Goal: Task Accomplishment & Management: Manage account settings

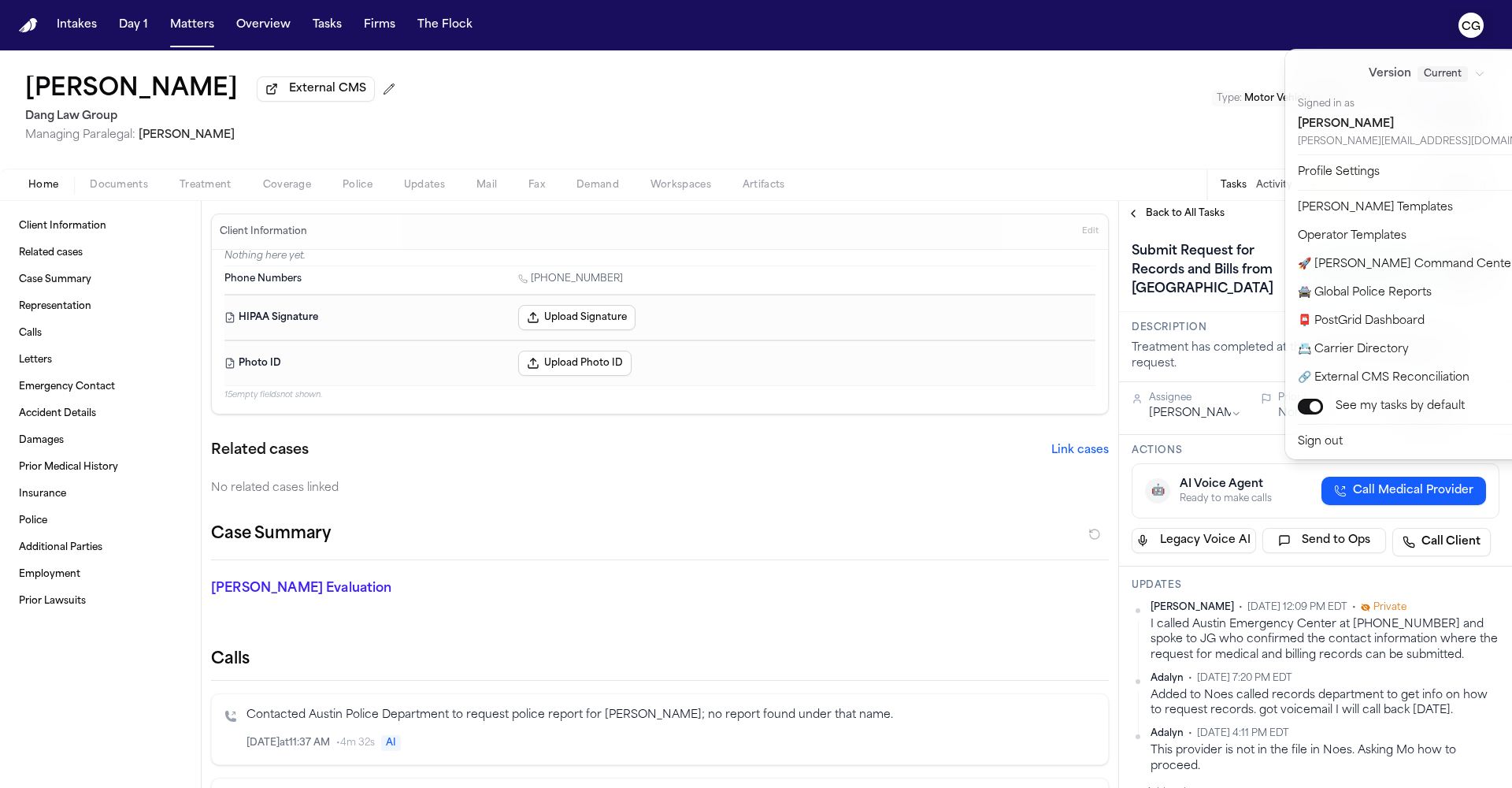
scroll to position [133, 0]
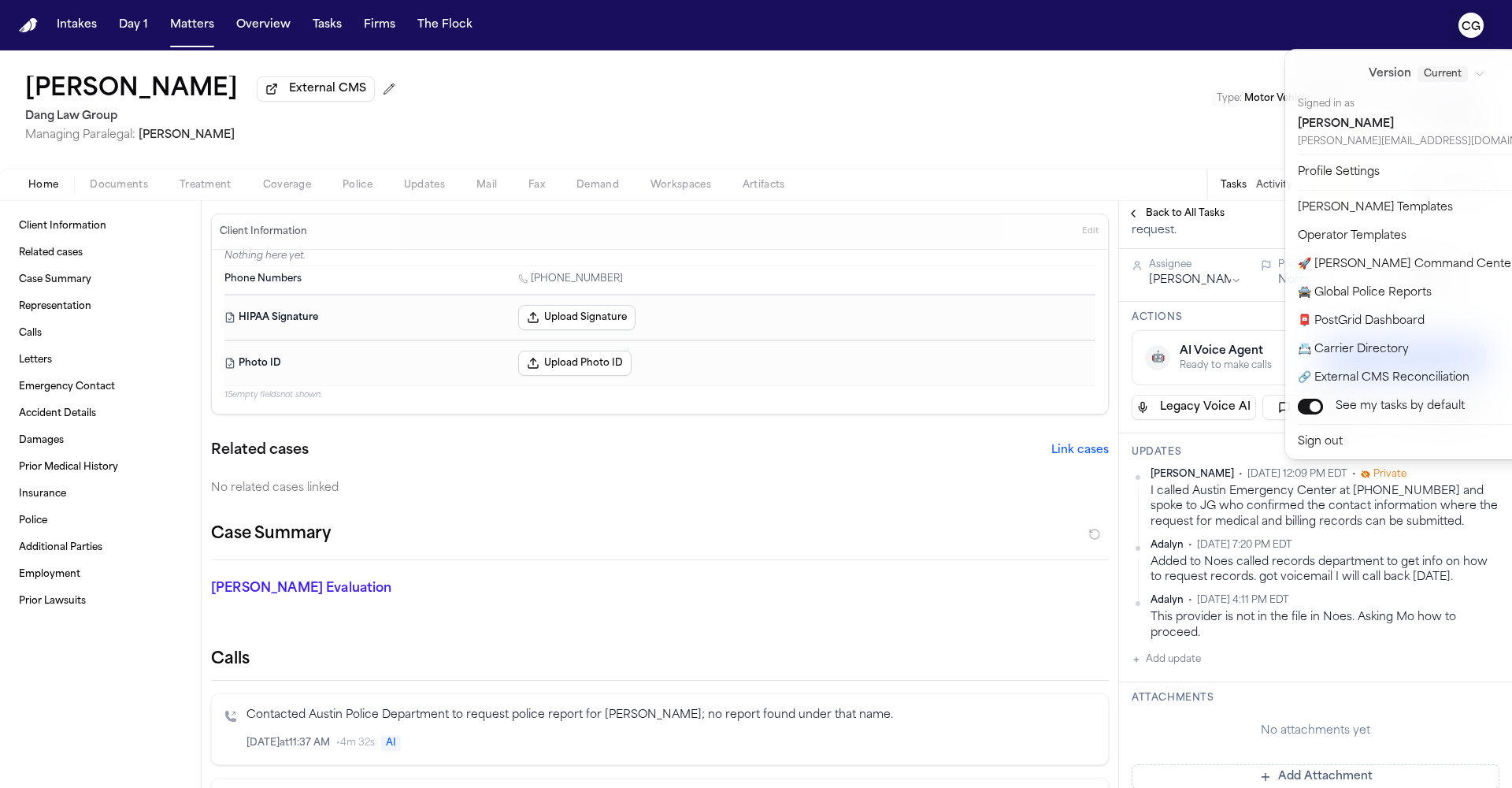
click at [1197, 629] on div "Intakes Day 1 Matters Overview Tasks Firms The Flock CG Sabino Alfaro Padilla E…" at bounding box center [756, 394] width 1512 height 788
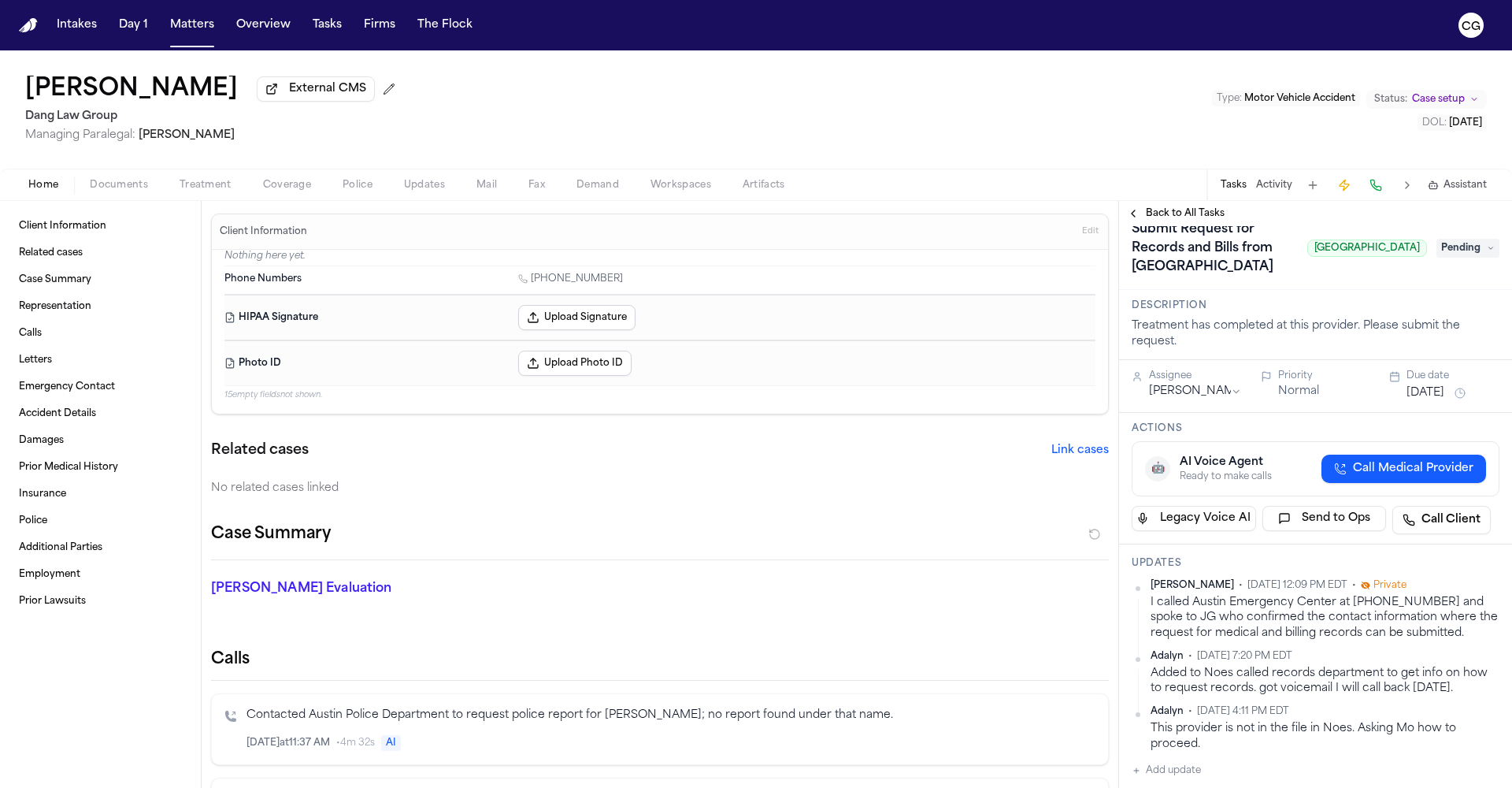
scroll to position [0, 0]
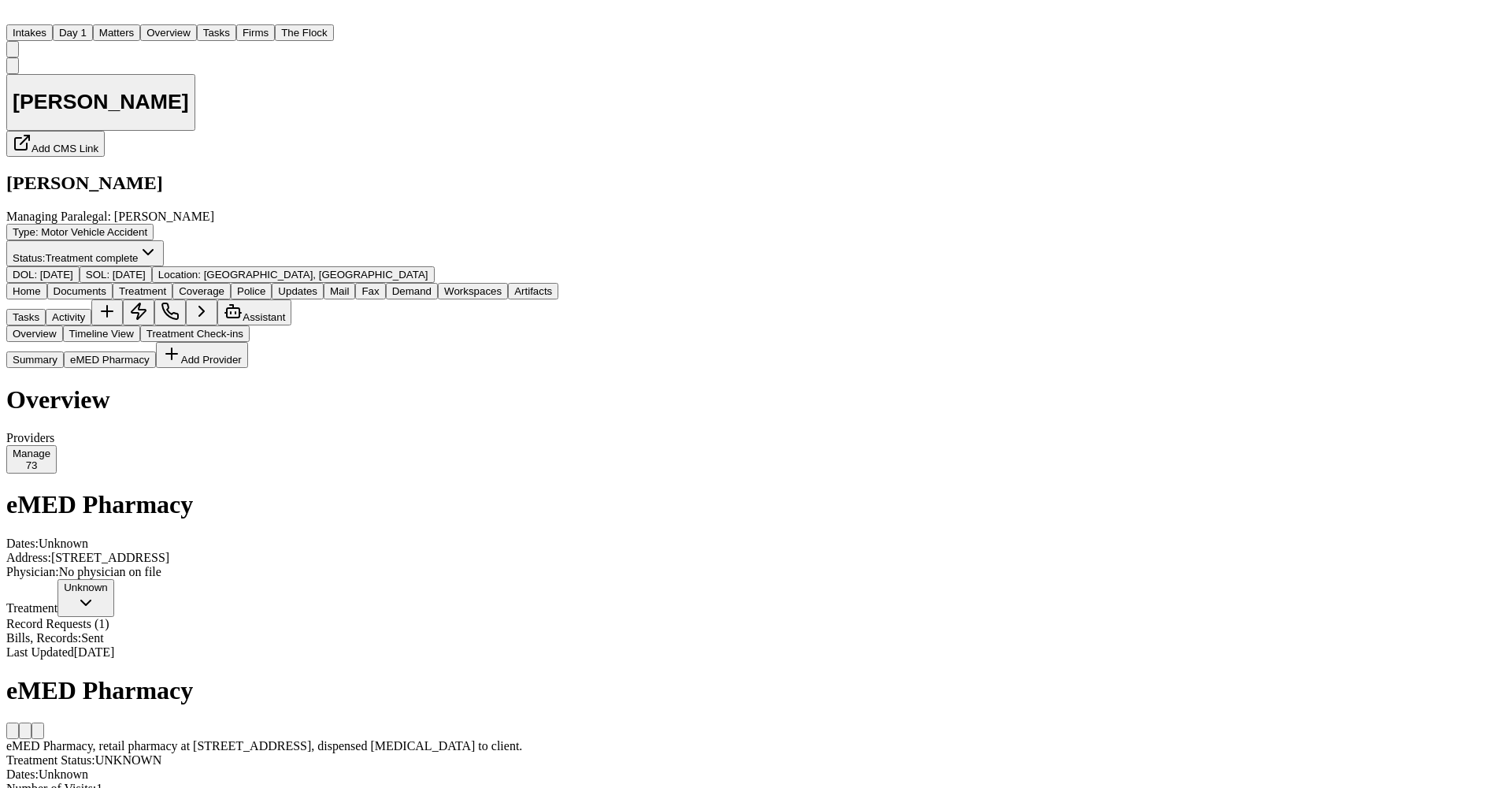
scroll to position [149, 0]
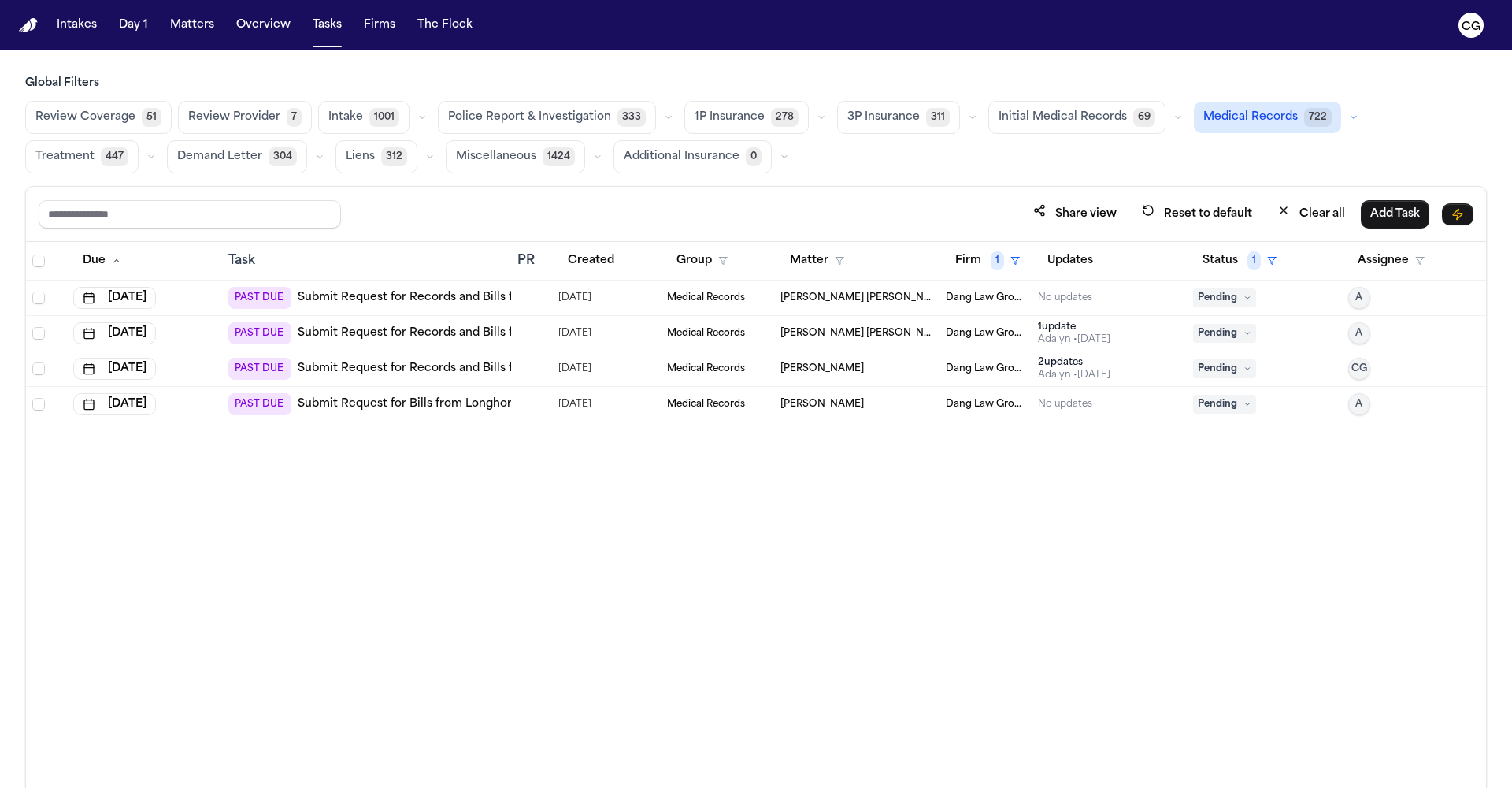
click at [1021, 124] on span "Initial Medical Records" at bounding box center [1062, 118] width 128 height 15
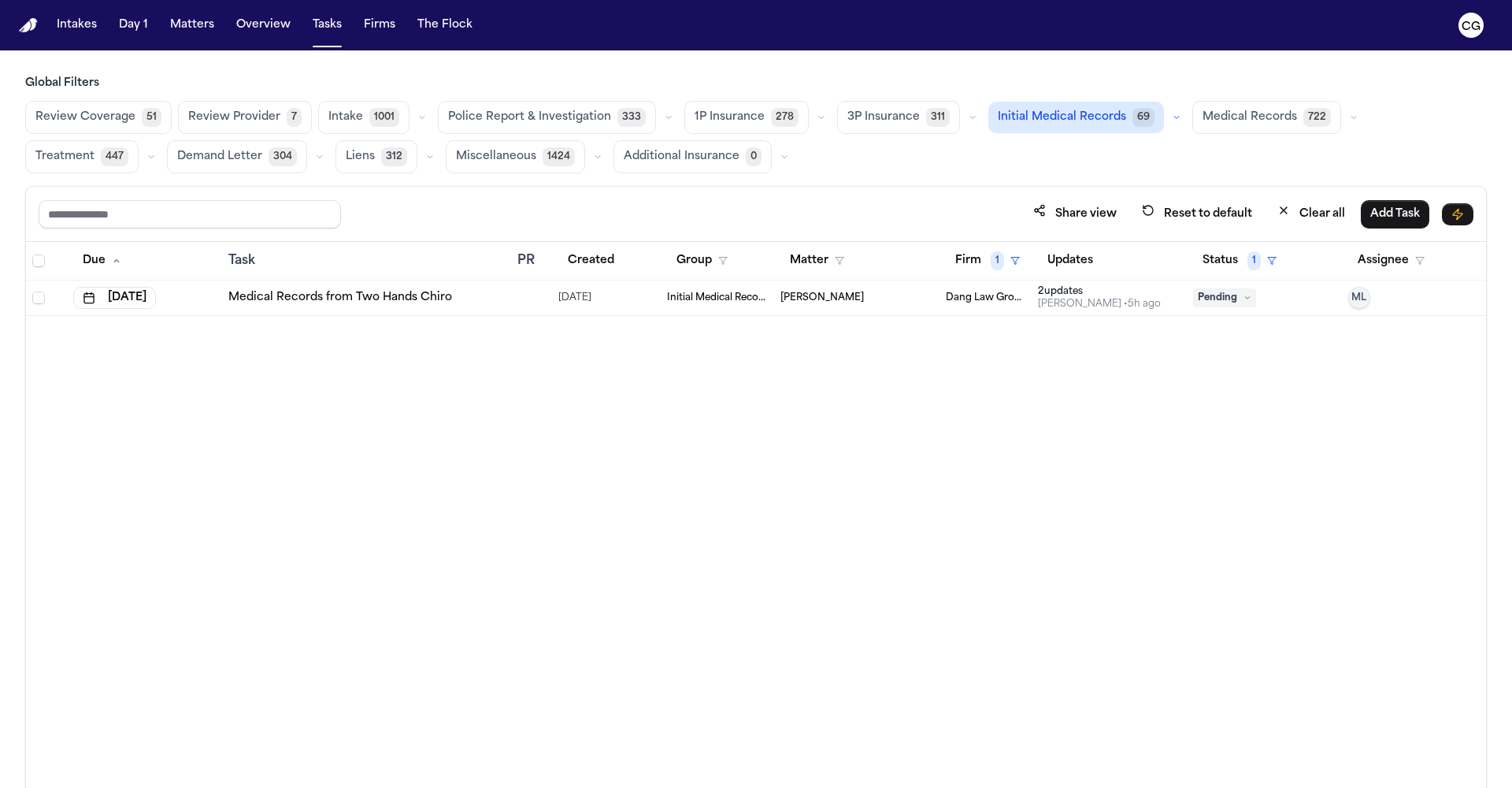
click at [1241, 120] on span "Medical Records" at bounding box center [1250, 118] width 94 height 15
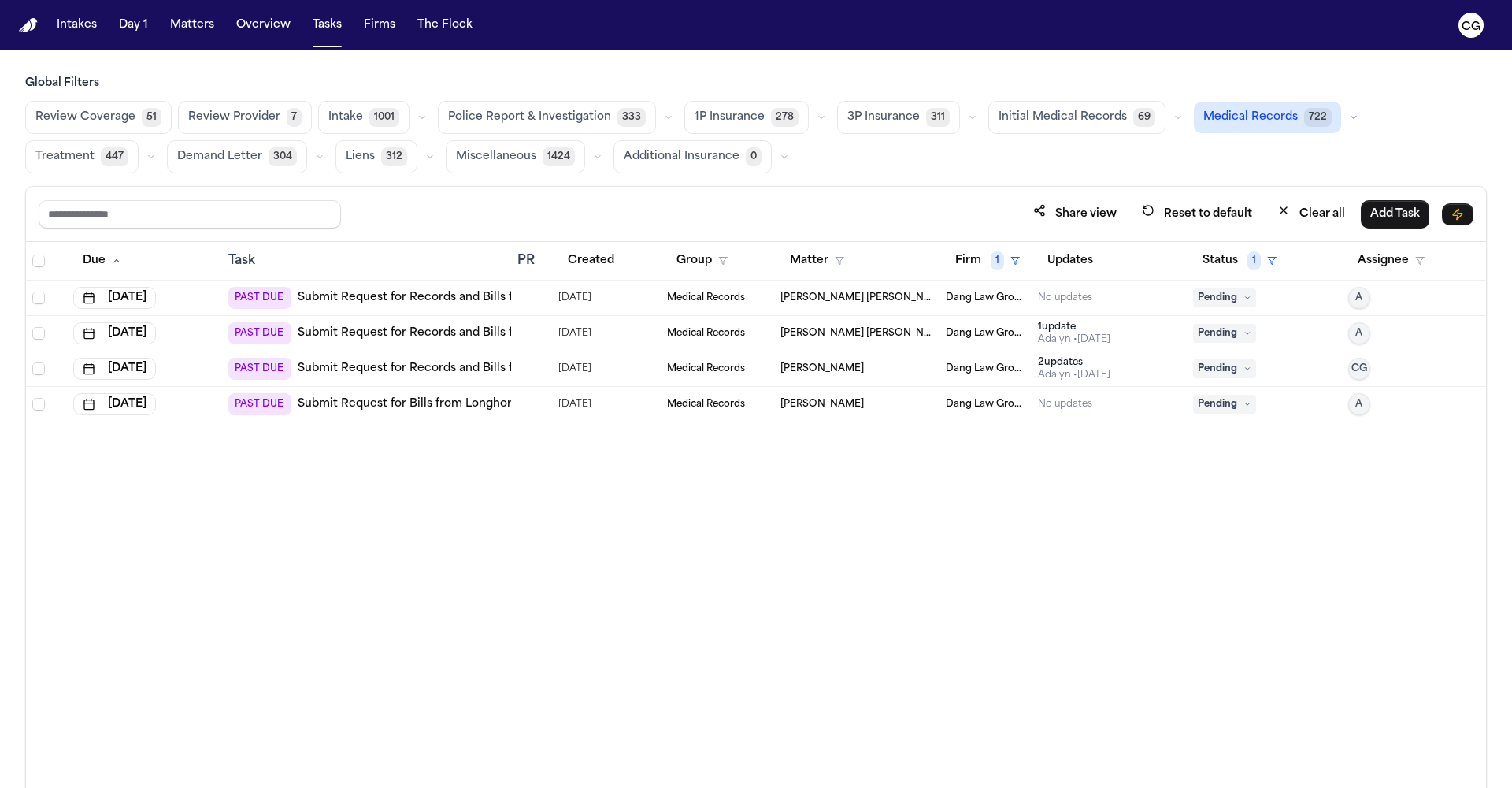
click at [1230, 118] on span "Medical Records" at bounding box center [1250, 118] width 94 height 15
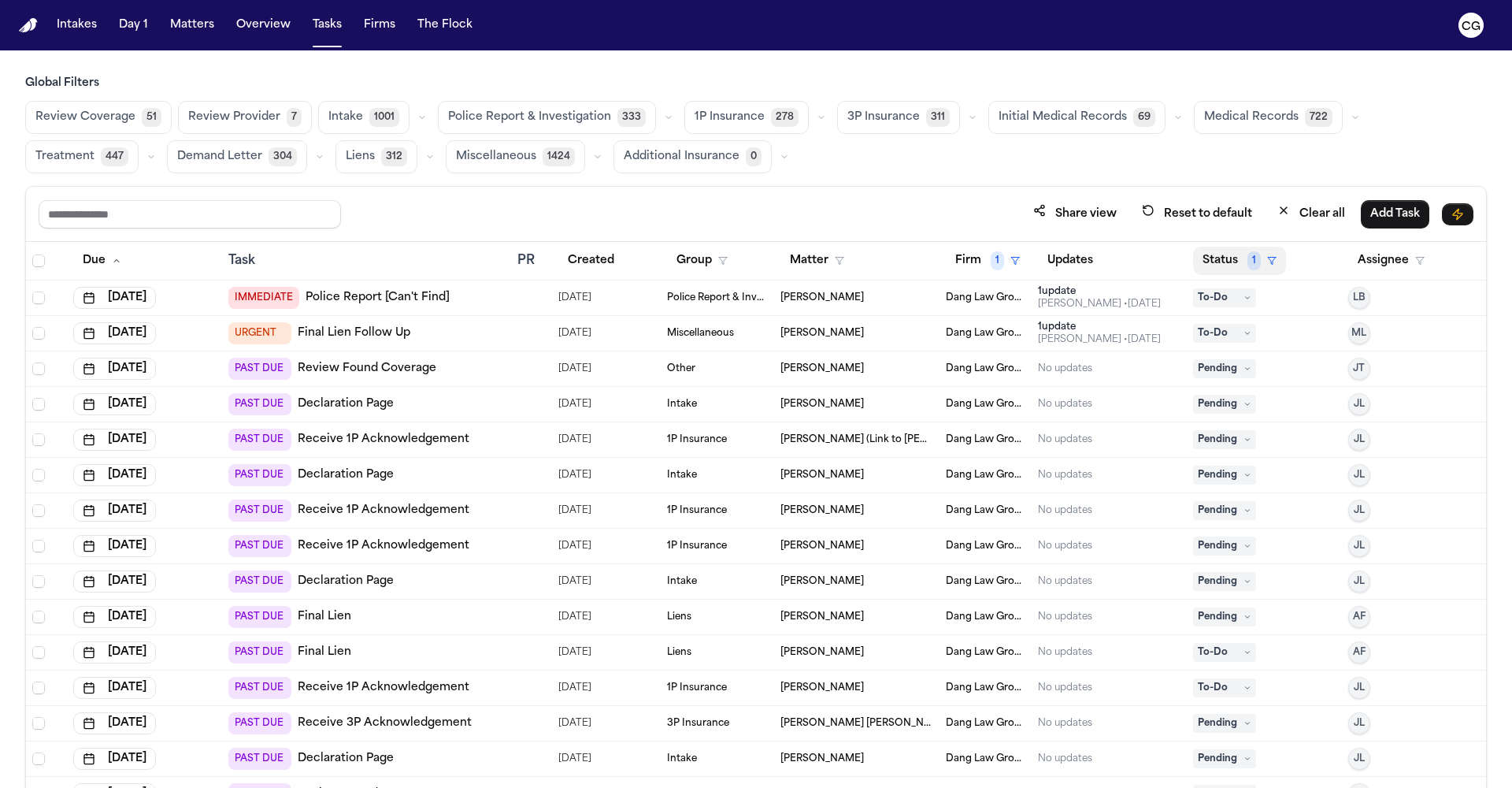
click at [1247, 259] on span "1" at bounding box center [1254, 261] width 13 height 19
click at [991, 261] on span "1" at bounding box center [998, 261] width 13 height 19
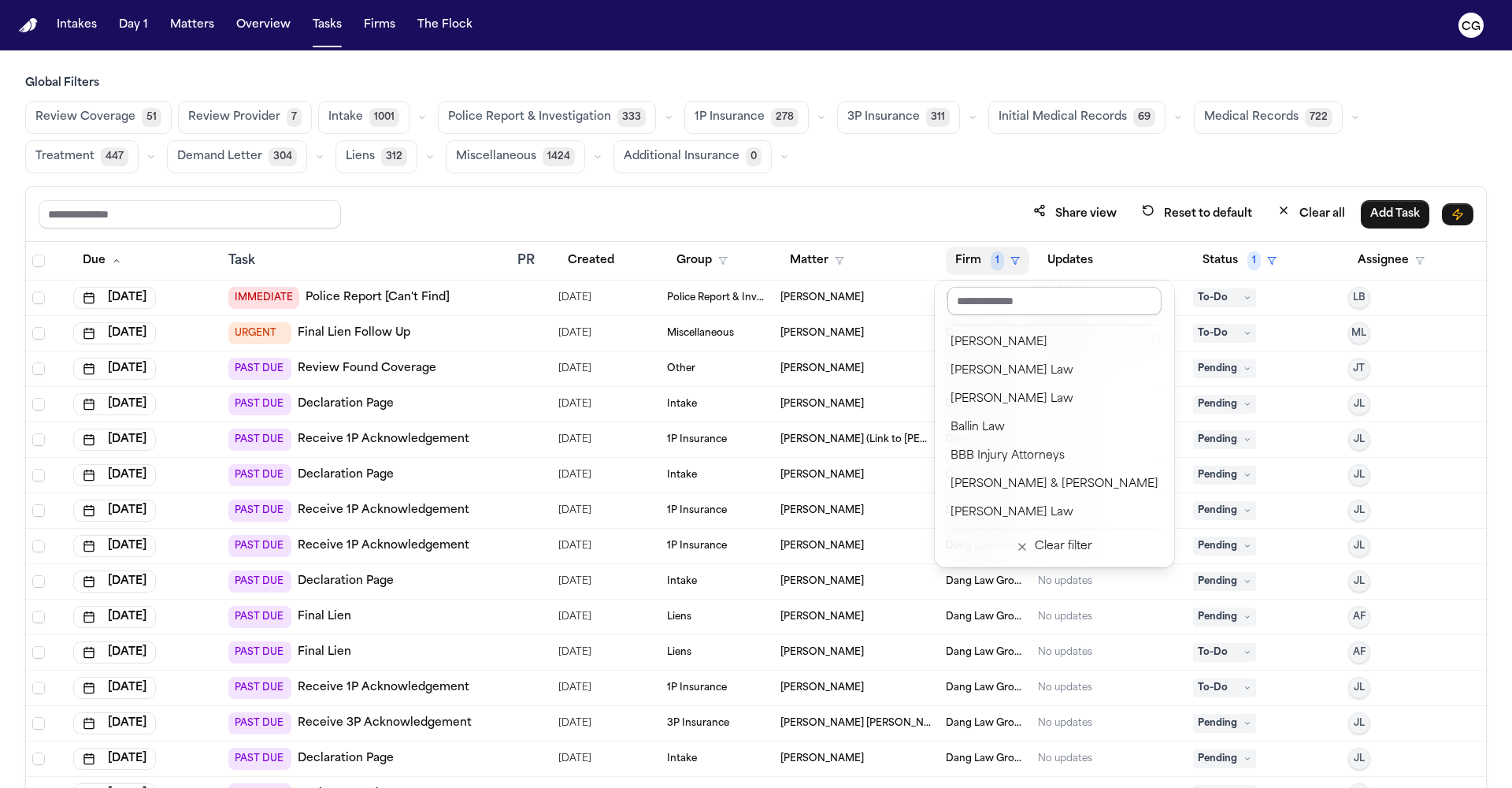
click at [1005, 304] on input "text" at bounding box center [1055, 301] width 214 height 28
click at [1039, 555] on div "Clear filter" at bounding box center [1063, 547] width 58 height 19
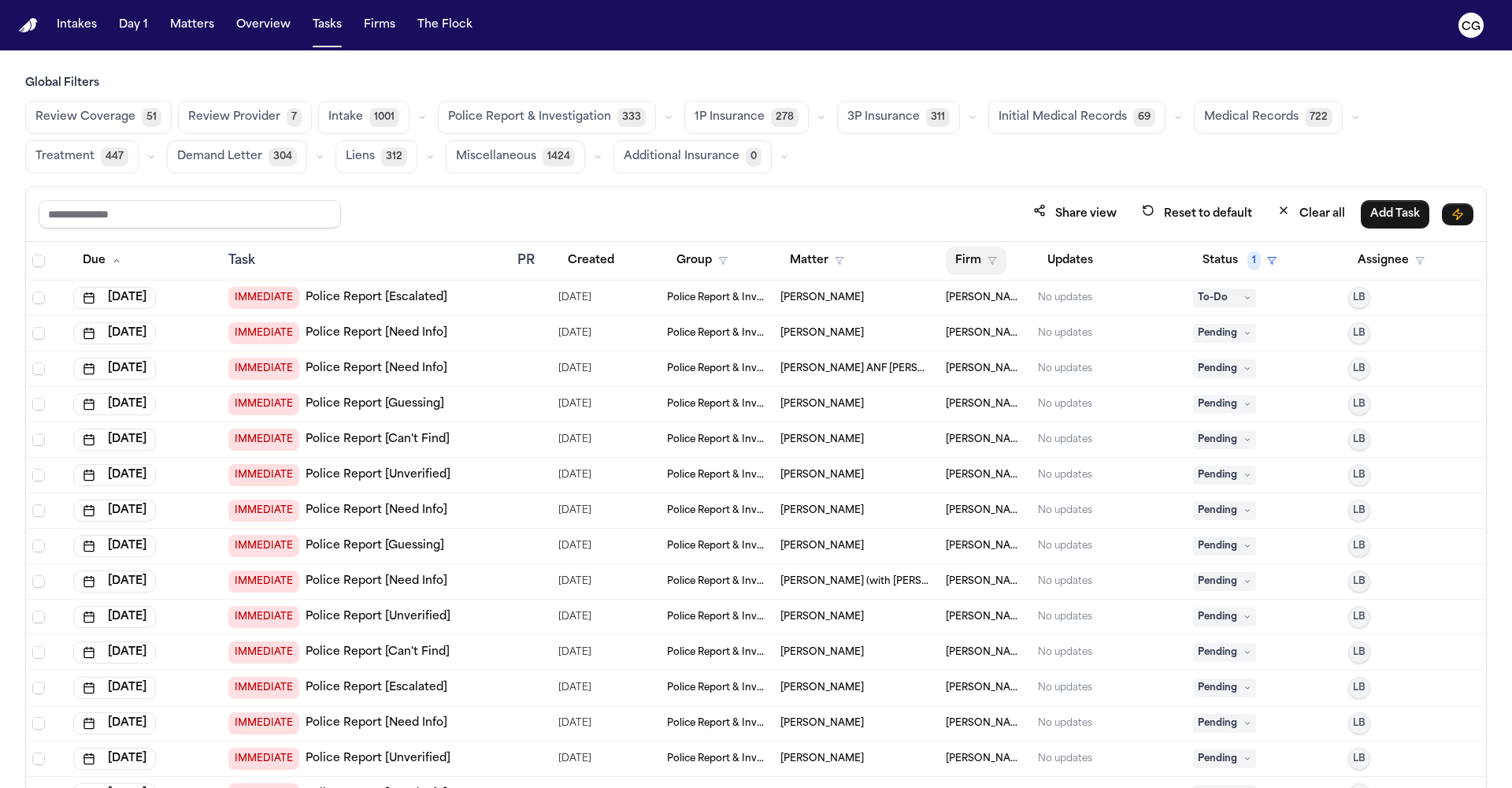
click at [991, 255] on button "Firm" at bounding box center [976, 260] width 61 height 28
click at [1006, 296] on input "text" at bounding box center [1055, 301] width 214 height 28
type input "****"
click at [1024, 348] on div "[US_STATE] Auto Law" at bounding box center [1013, 343] width 126 height 19
click at [1247, 259] on span "1" at bounding box center [1254, 261] width 13 height 19
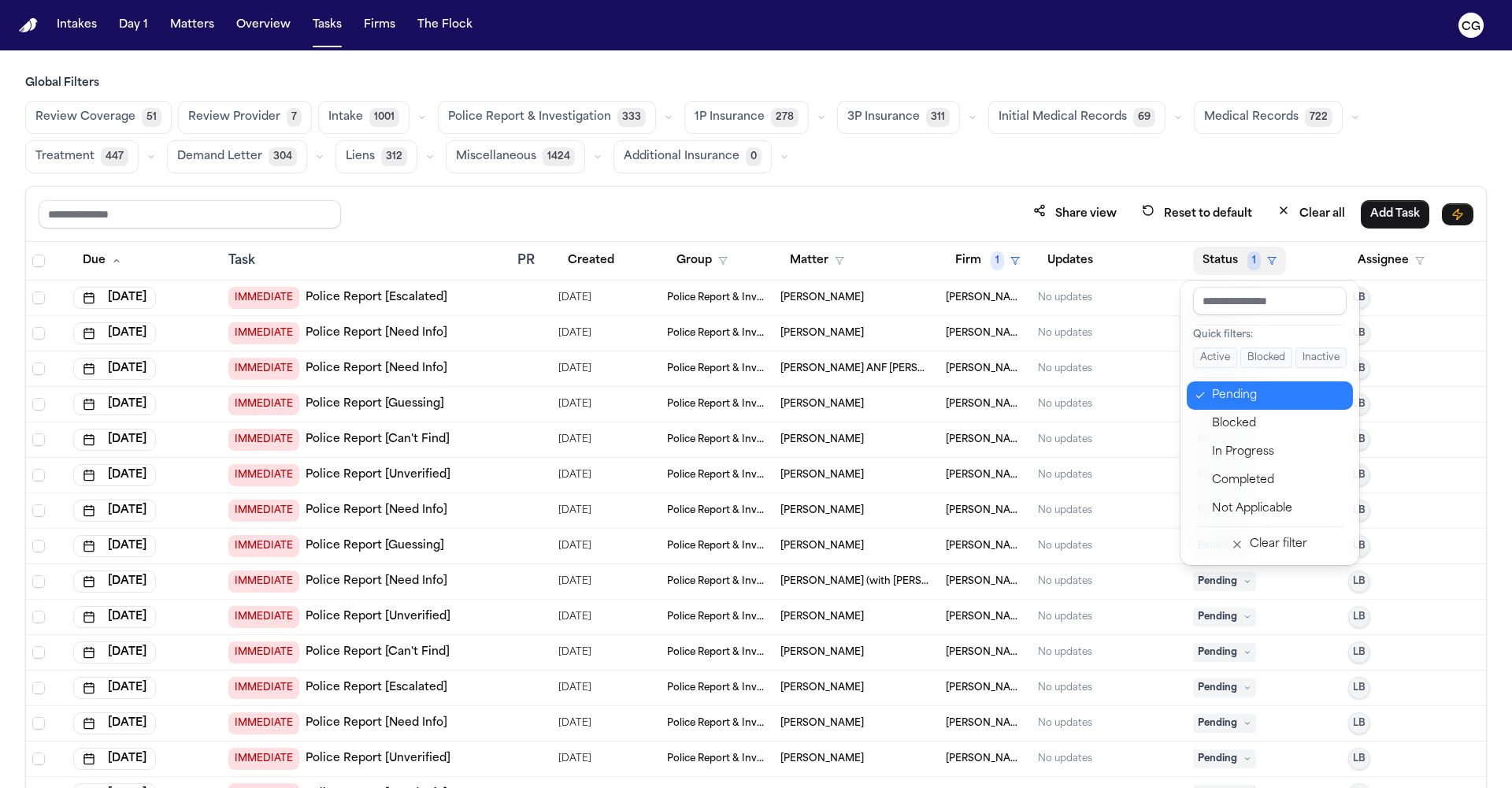
click at [1225, 399] on div "Pending" at bounding box center [1277, 396] width 132 height 19
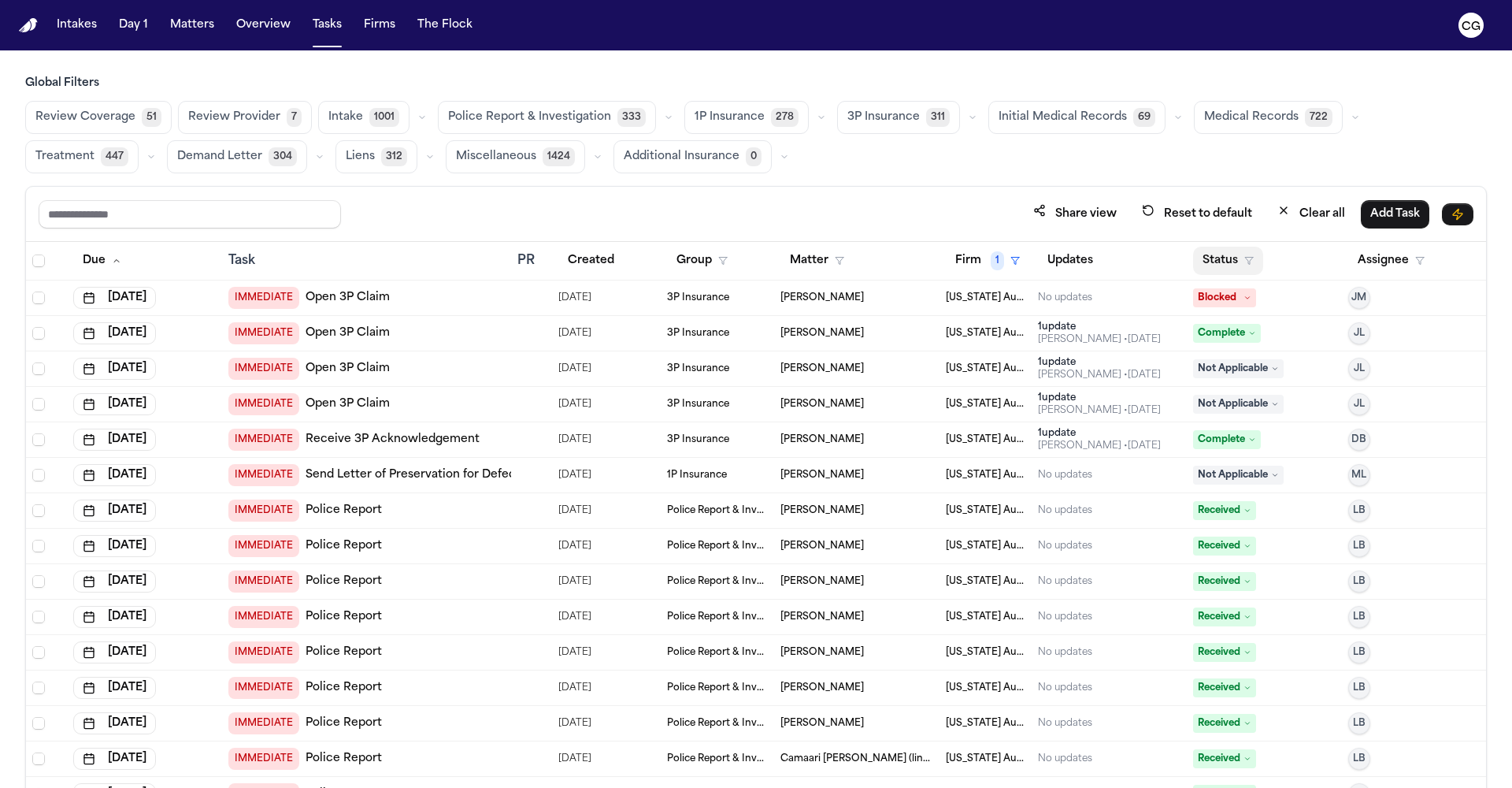
click at [1236, 255] on button "Status" at bounding box center [1228, 260] width 70 height 28
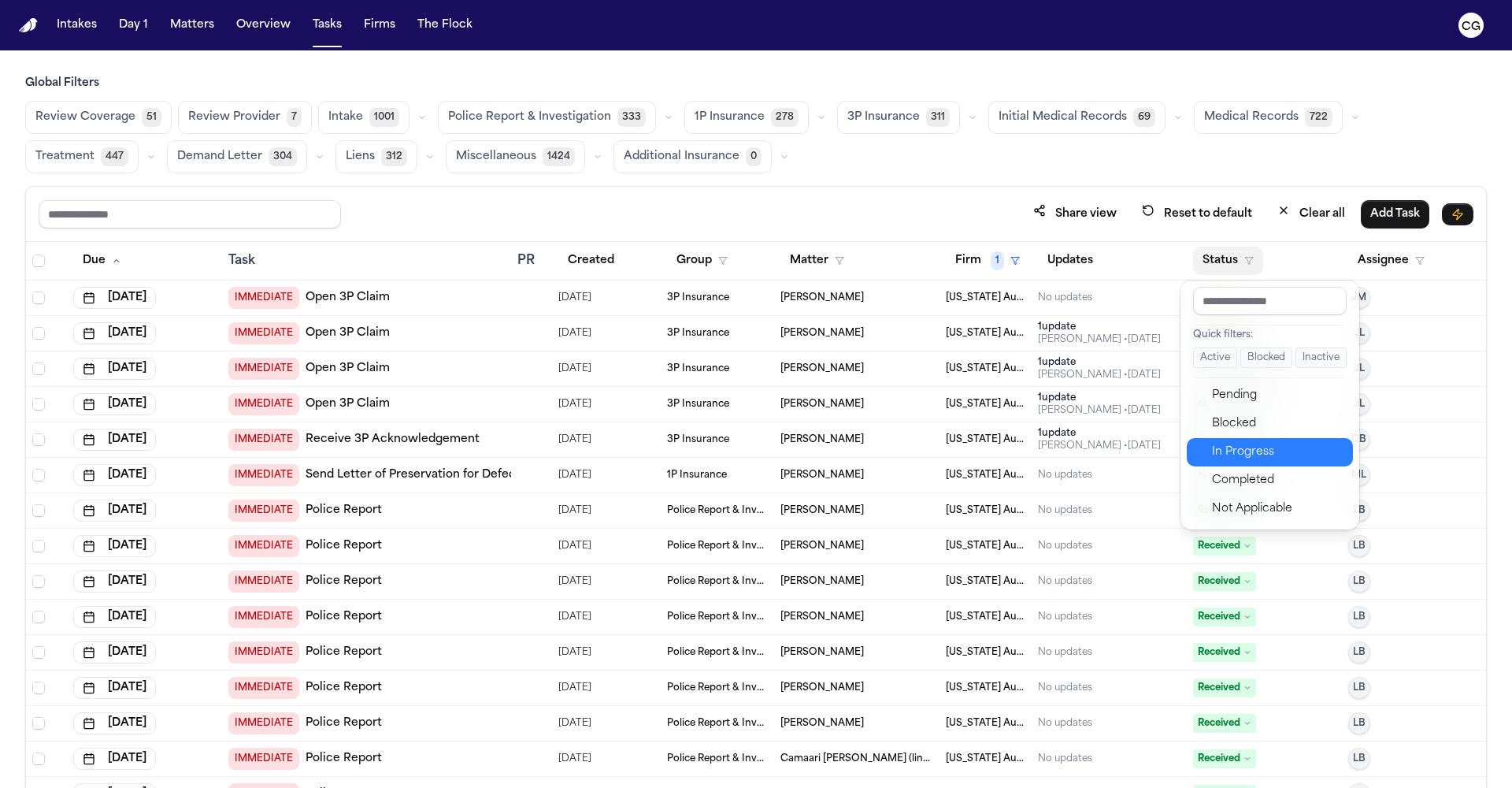
click at [1276, 454] on div "In Progress" at bounding box center [1277, 453] width 132 height 19
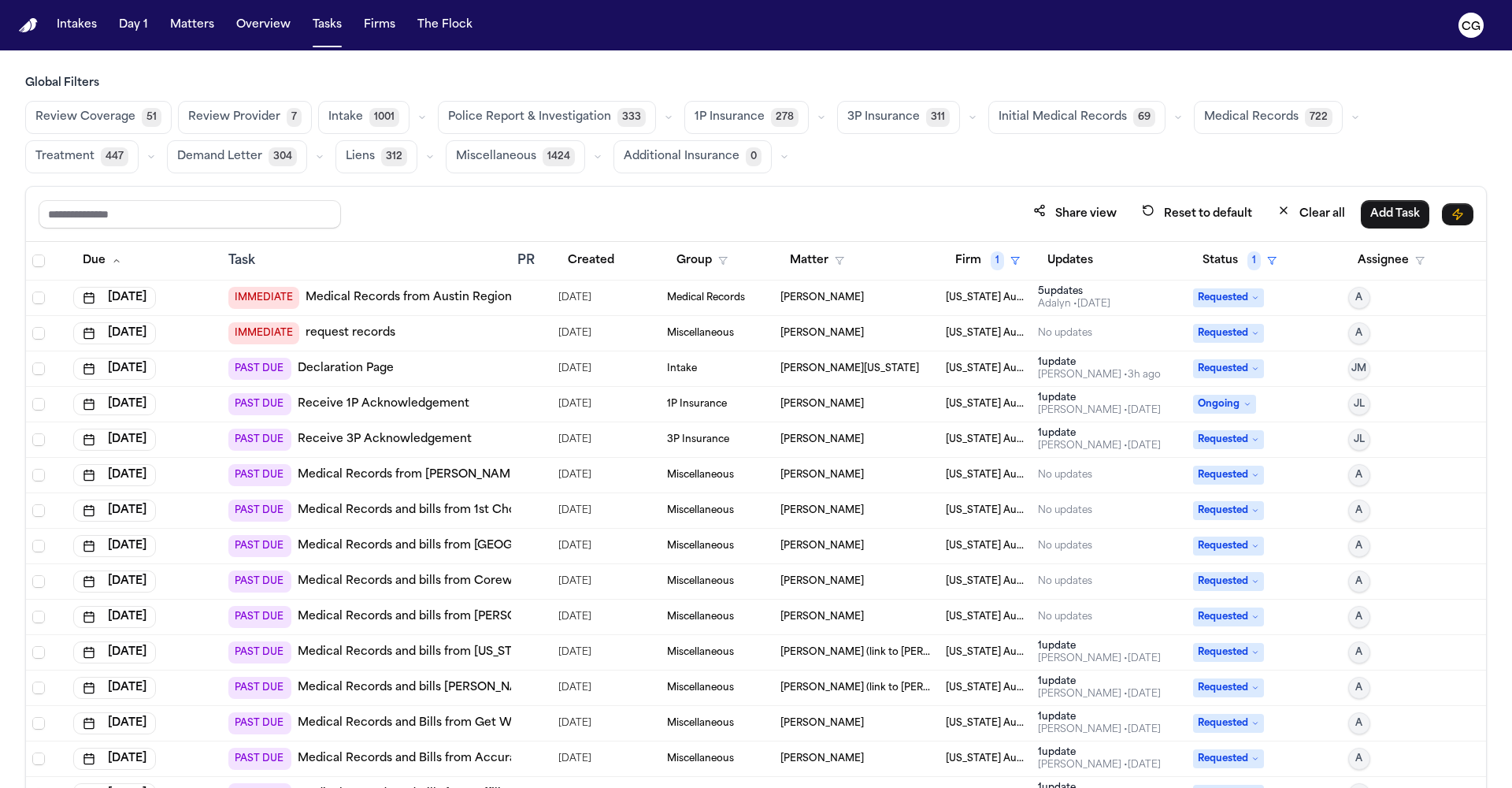
click at [466, 615] on link "Medical Records and bills from Henry Ford Providence Novi Hospital" at bounding box center [495, 617] width 396 height 15
click at [423, 478] on link "Medical Records from Ruffini Chiropractic" at bounding box center [460, 475] width 326 height 15
click at [1212, 121] on span "Medical Records" at bounding box center [1251, 118] width 94 height 15
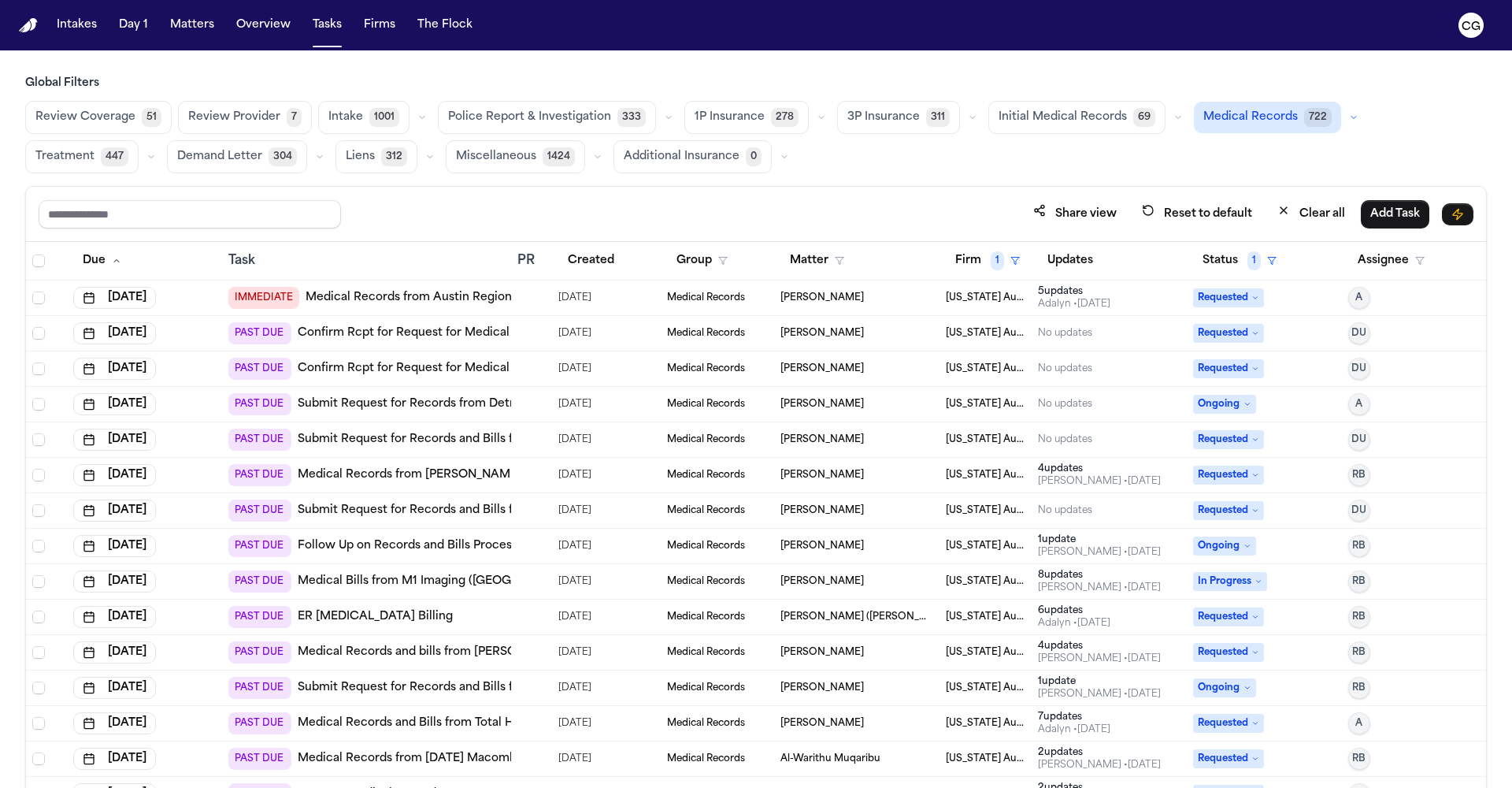
click at [408, 406] on link "Submit Request for Records from Detroit Fire Department – Emergency Medical Ser…" at bounding box center [573, 404] width 551 height 15
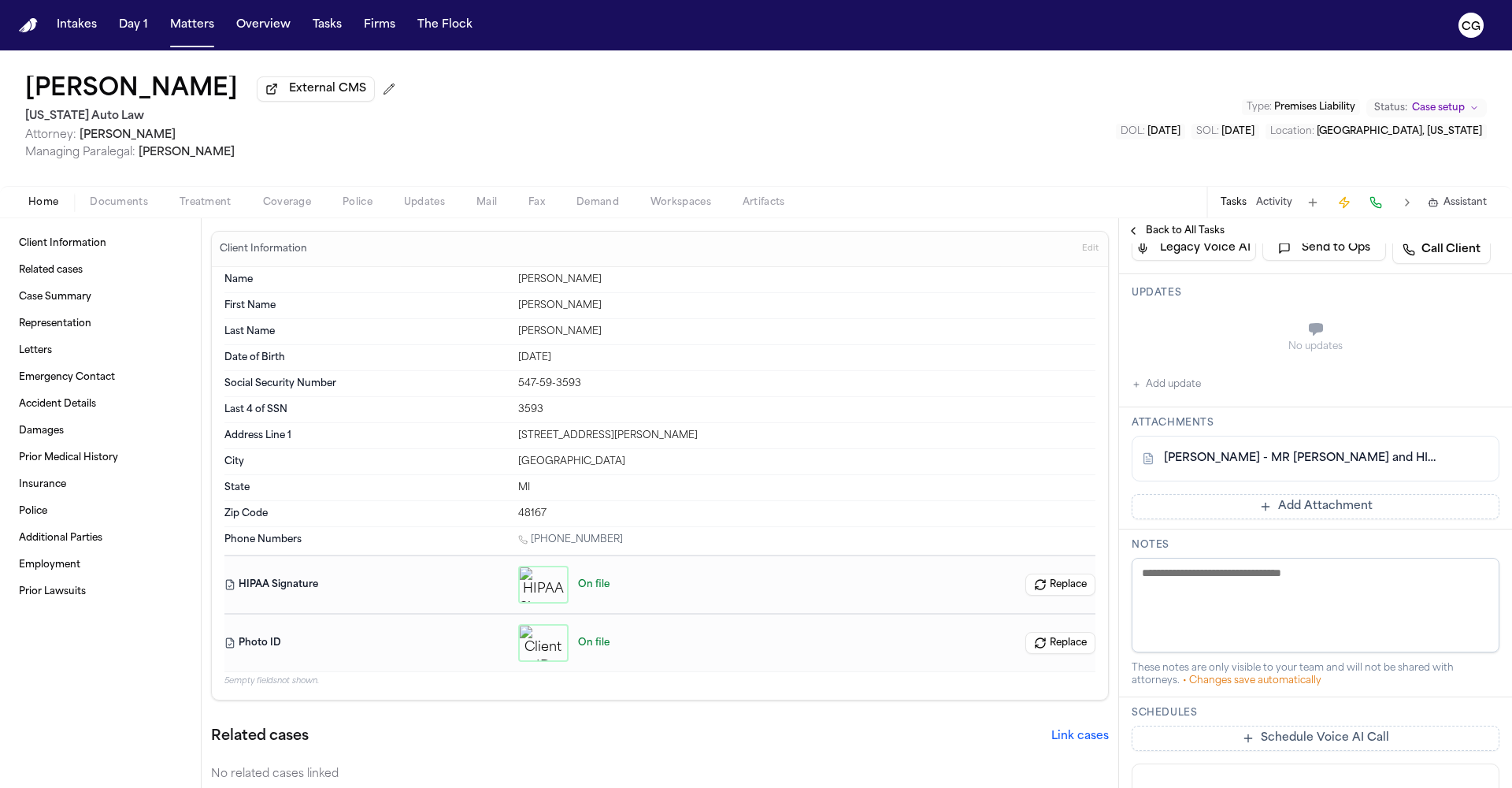
scroll to position [322, 0]
click at [1293, 469] on link "B. Boyce - MR Request and HIPAA Auth to Henry Ford Providence Novi Hospital - 8…" at bounding box center [1299, 461] width 272 height 15
click at [231, 203] on button "Treatment" at bounding box center [205, 202] width 84 height 19
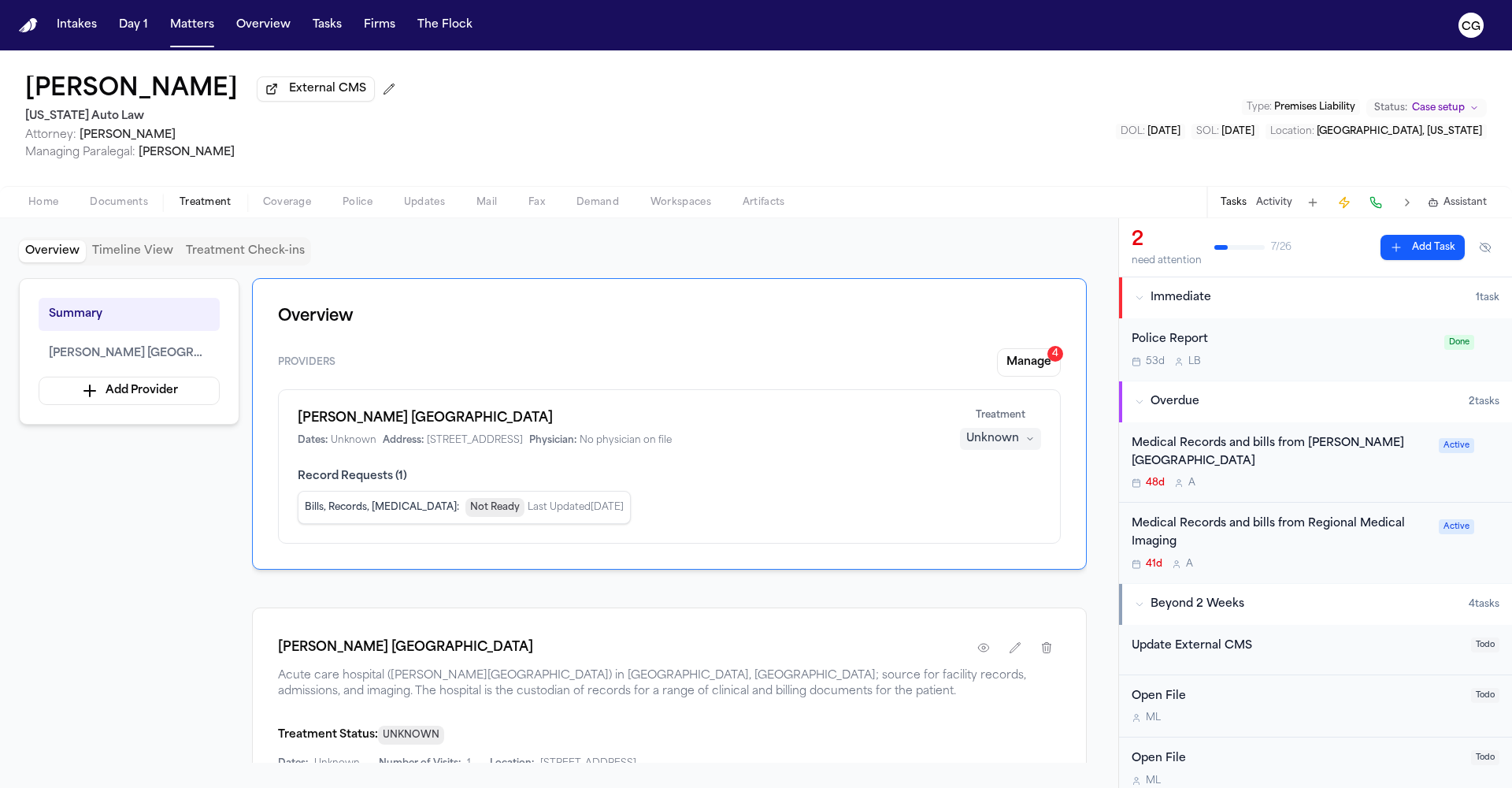
click at [466, 427] on h1 "Henry Ford Providence Novi Hospital" at bounding box center [618, 418] width 642 height 19
click at [467, 426] on h1 "Henry Ford Providence Novi Hospital" at bounding box center [618, 418] width 642 height 19
click at [695, 455] on div "Henry Ford Providence Novi Hospital Dates: Unknown Address: 47601 Grand River A…" at bounding box center [669, 466] width 783 height 154
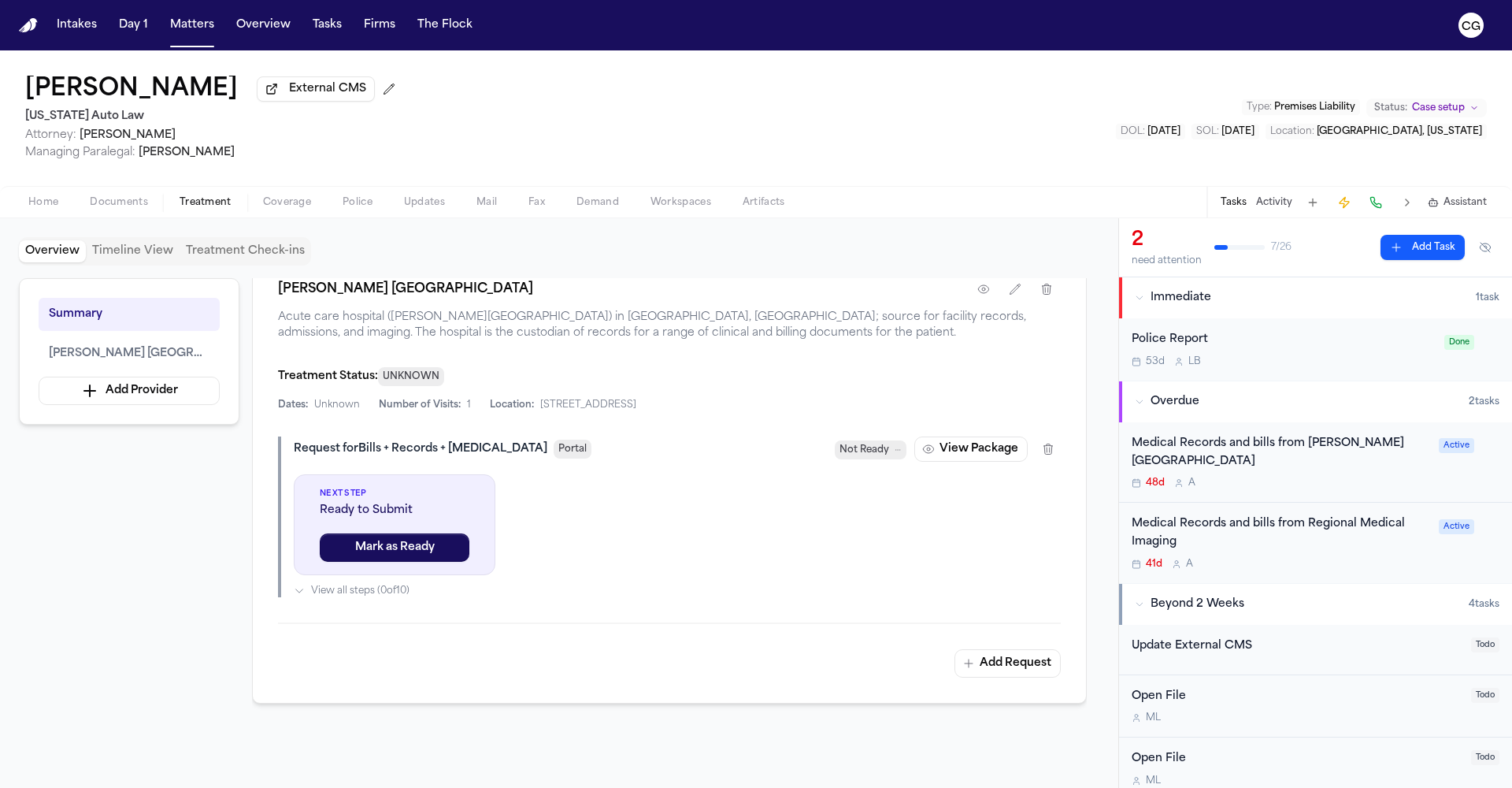
scroll to position [293, 0]
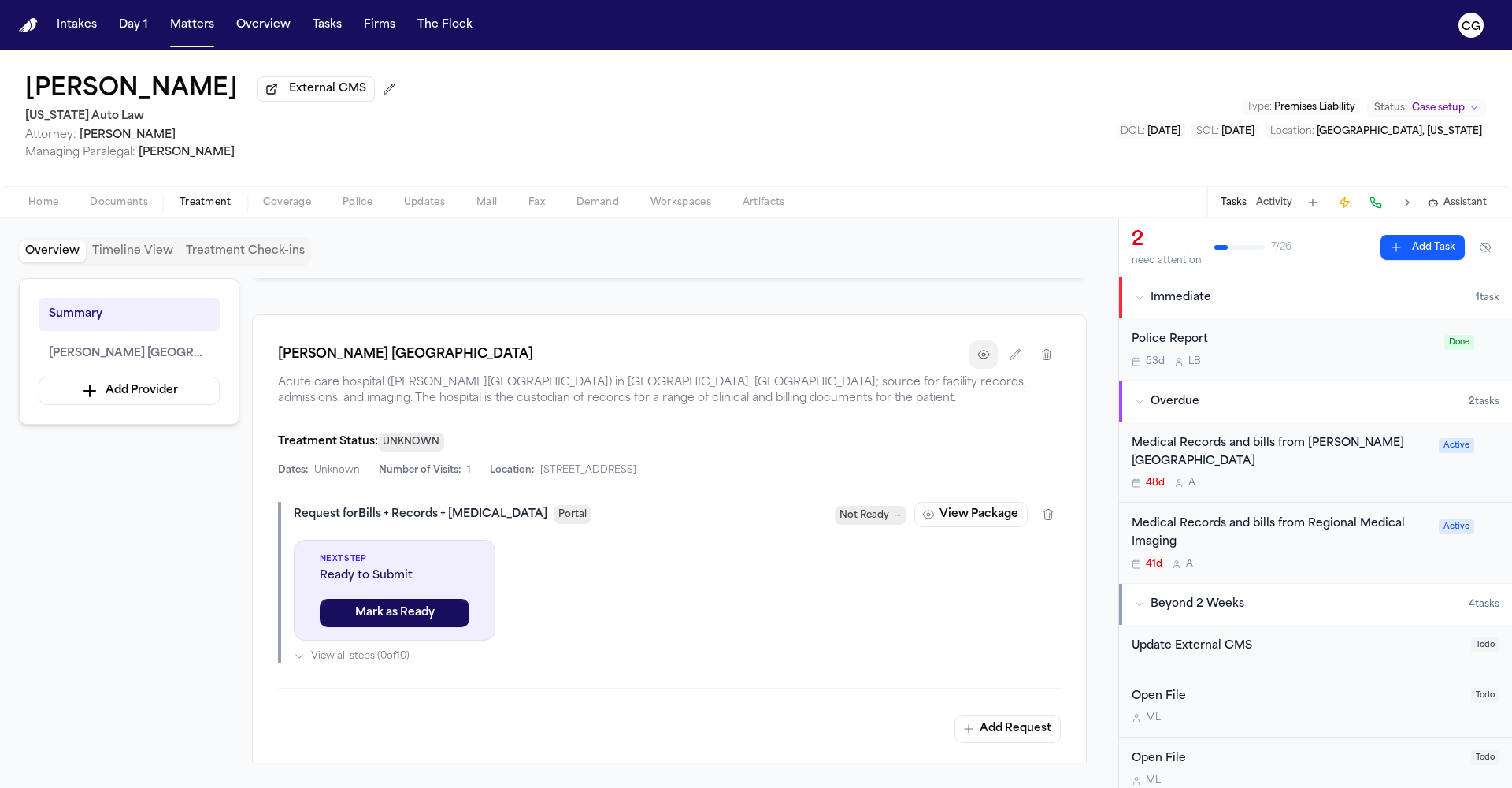
click at [994, 360] on button "button" at bounding box center [983, 354] width 28 height 28
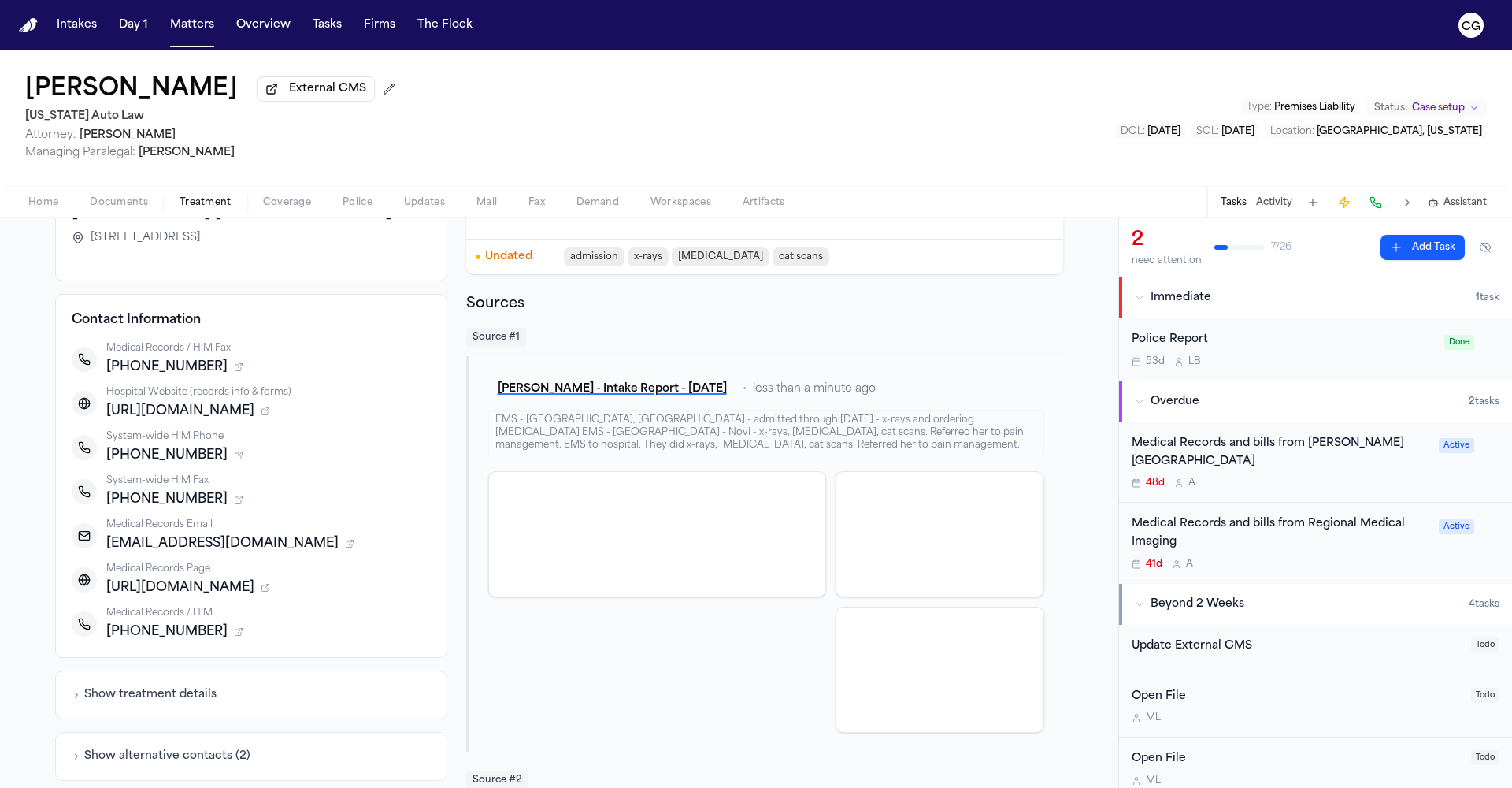
scroll to position [181, 0]
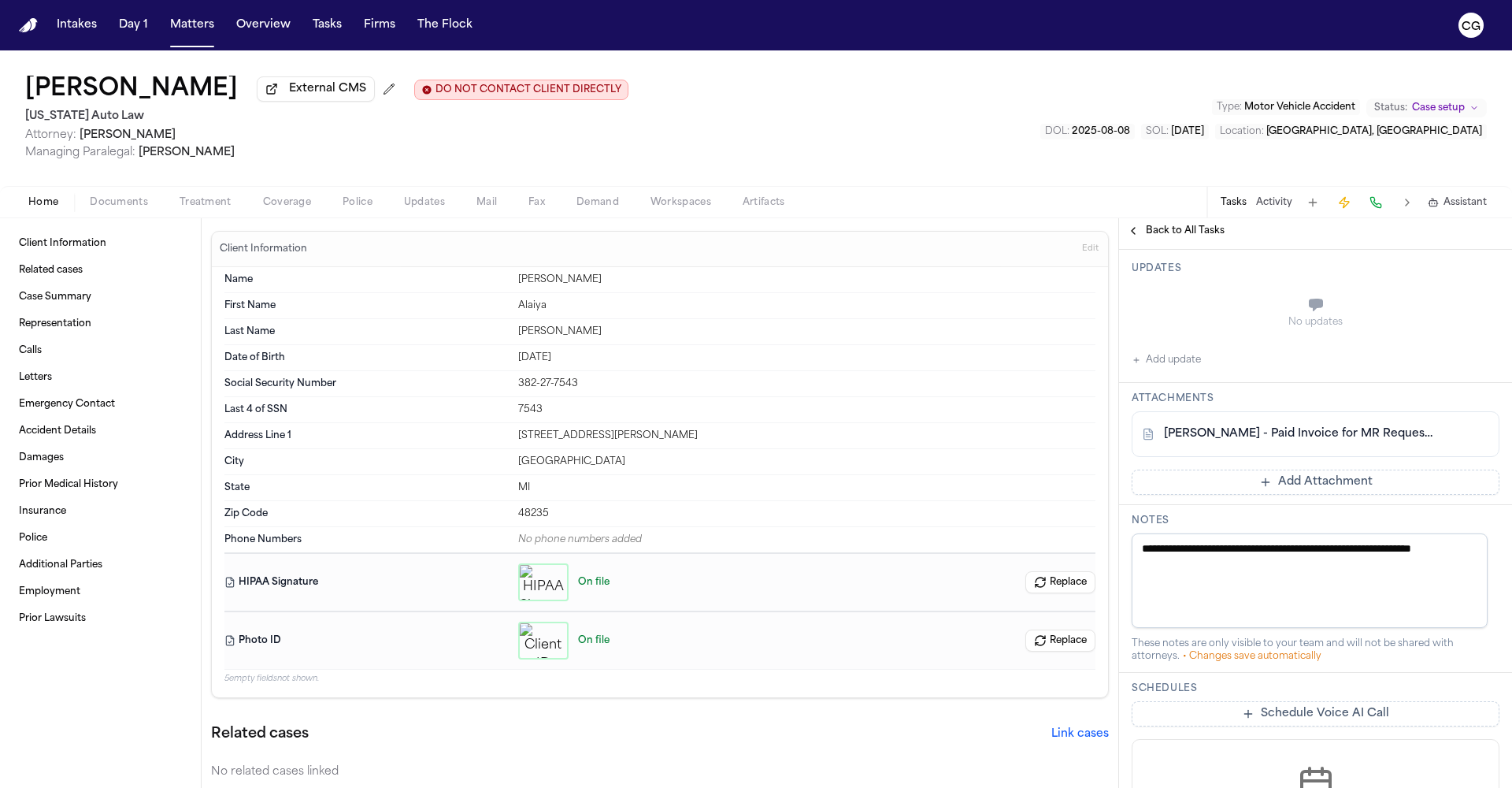
scroll to position [434, 0]
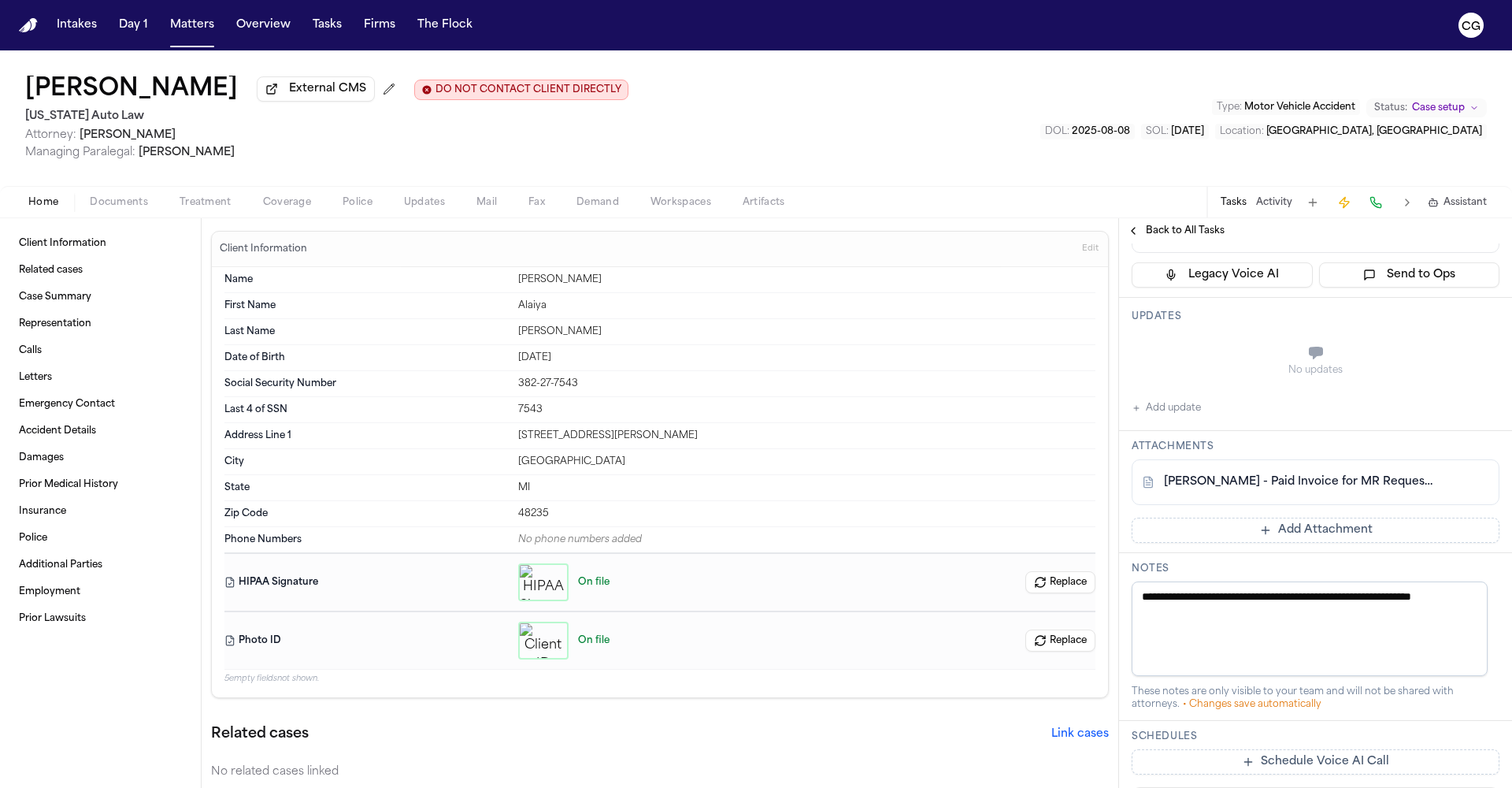
click at [1175, 396] on div "No updates Add update" at bounding box center [1316, 375] width 368 height 85
click at [1174, 408] on button "Add update" at bounding box center [1166, 408] width 69 height 19
